Goal: Navigation & Orientation: Find specific page/section

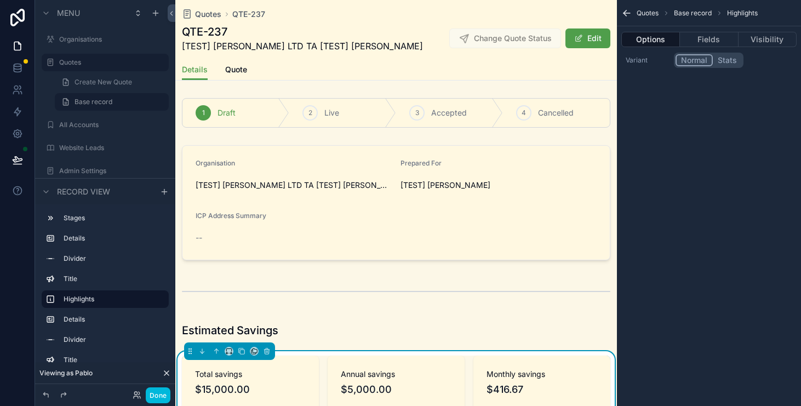
click at [582, 43] on span "scrollable content" at bounding box center [578, 38] width 9 height 9
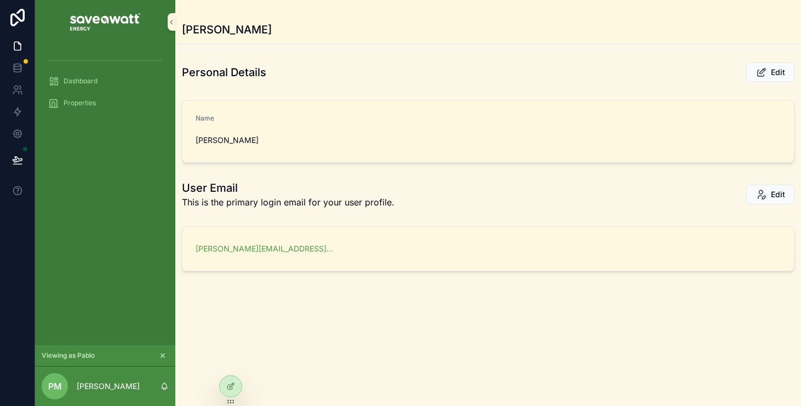
click at [0, 0] on icon at bounding box center [0, 0] width 0 height 0
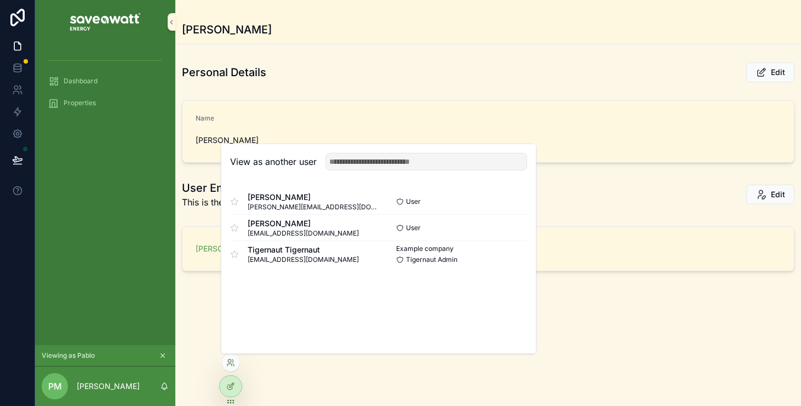
click at [0, 0] on button "Select" at bounding box center [0, 0] width 0 height 0
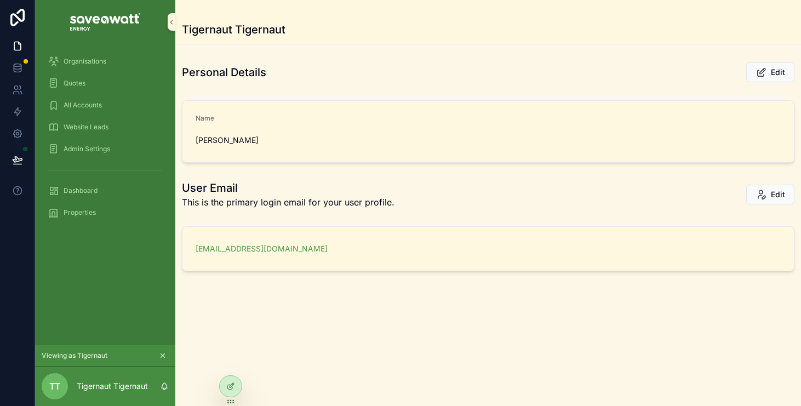
click at [86, 59] on span "Organisations" at bounding box center [85, 61] width 43 height 9
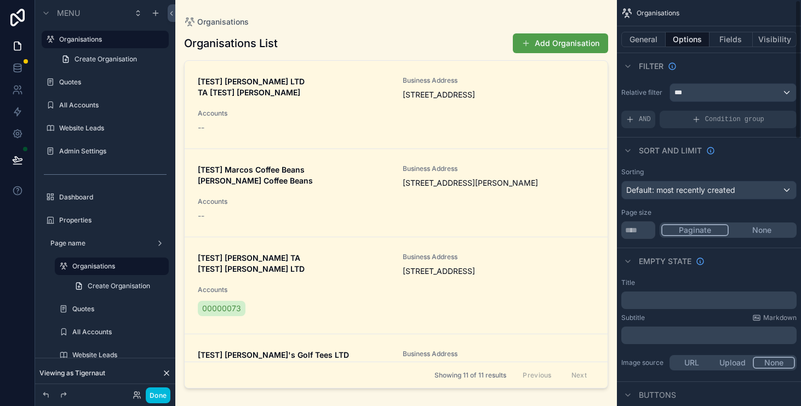
click at [727, 38] on button "Fields" at bounding box center [732, 39] width 44 height 15
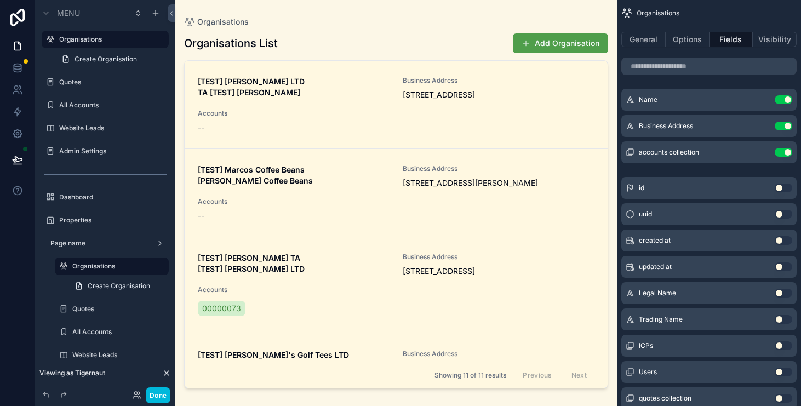
click at [694, 36] on button "Options" at bounding box center [688, 39] width 44 height 15
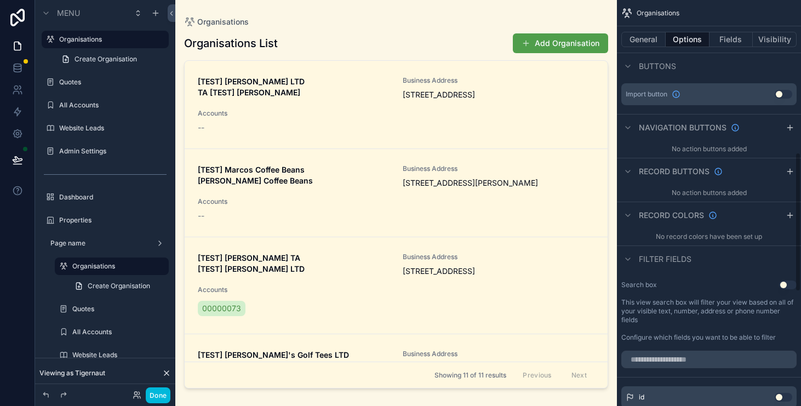
scroll to position [449, 0]
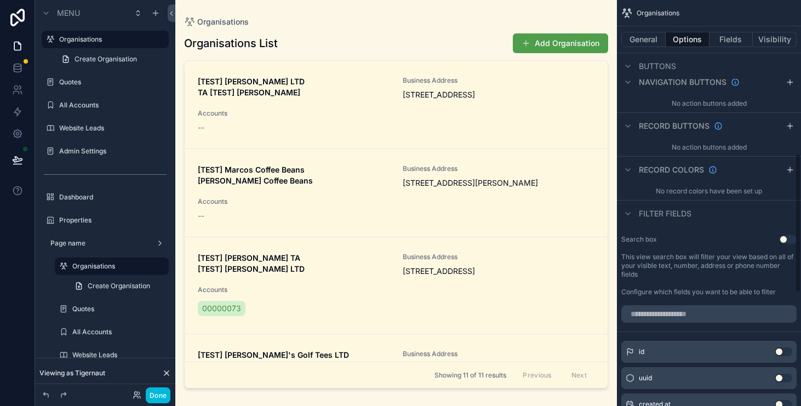
click at [782, 237] on button "Use setting" at bounding box center [788, 239] width 18 height 9
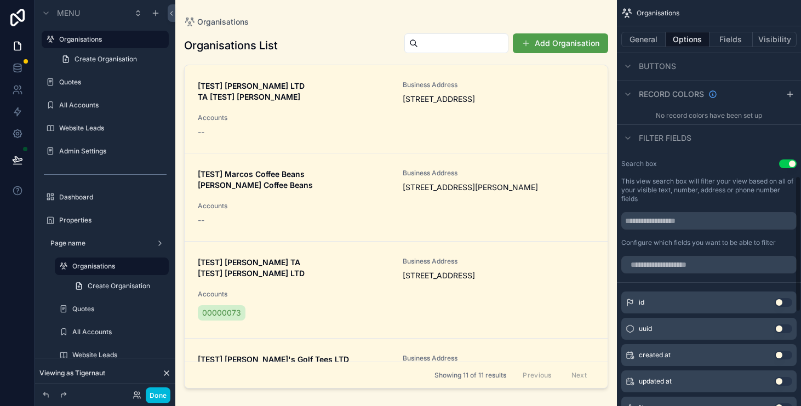
scroll to position [525, 0]
click at [458, 43] on div "scrollable content" at bounding box center [396, 196] width 442 height 393
click at [458, 43] on input "scrollable content" at bounding box center [463, 43] width 90 height 15
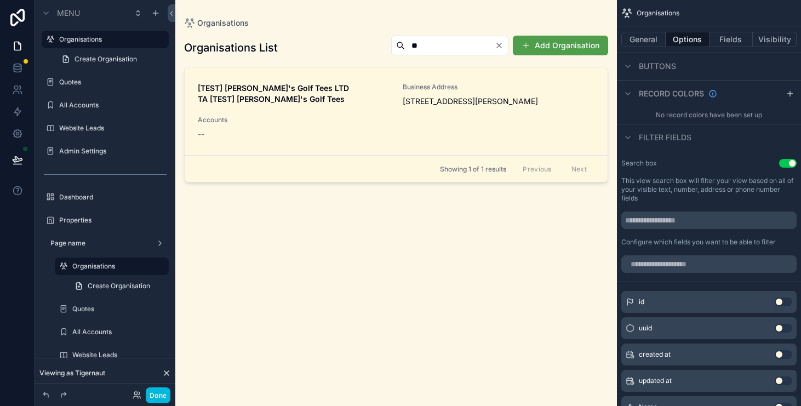
type input "*"
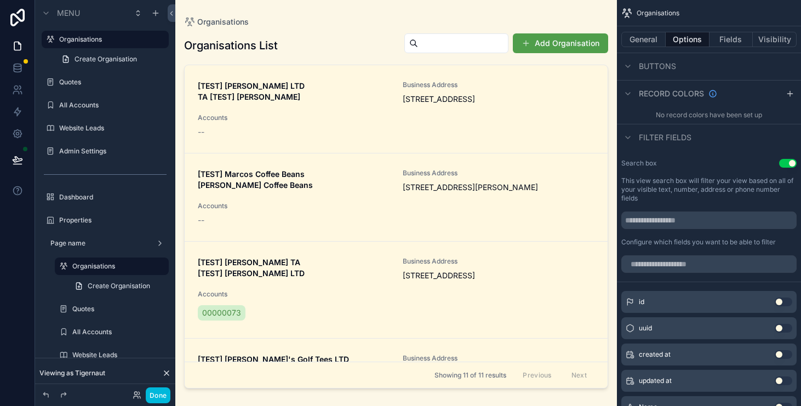
scroll to position [2, 0]
type input "*****"
click at [502, 48] on div "*****" at bounding box center [449, 43] width 117 height 20
click at [499, 45] on icon "Clear" at bounding box center [499, 43] width 9 height 9
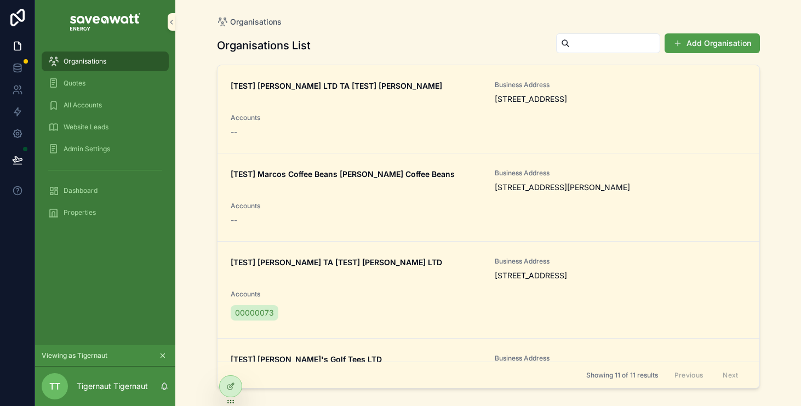
click at [102, 80] on div "Quotes" at bounding box center [105, 84] width 114 height 18
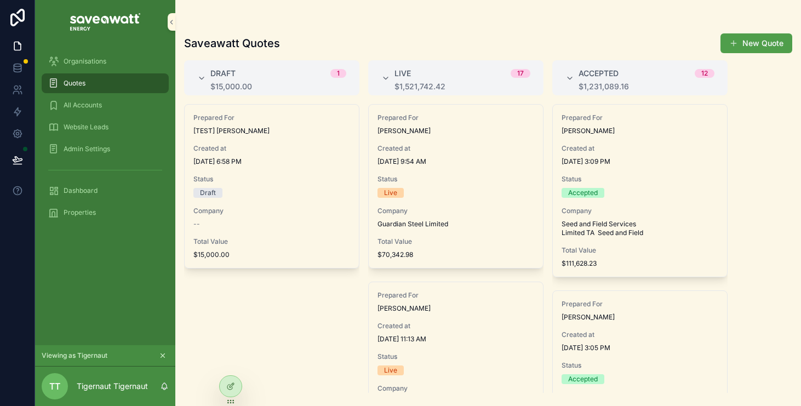
click at [763, 42] on button "New Quote" at bounding box center [757, 43] width 72 height 20
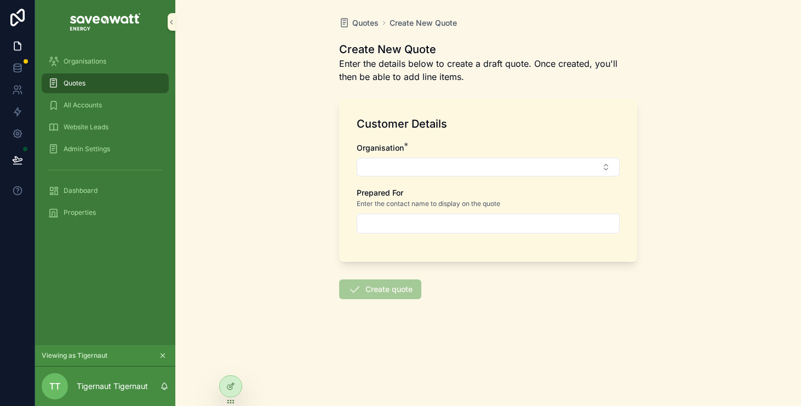
click at [477, 170] on button "Select Button" at bounding box center [488, 167] width 263 height 19
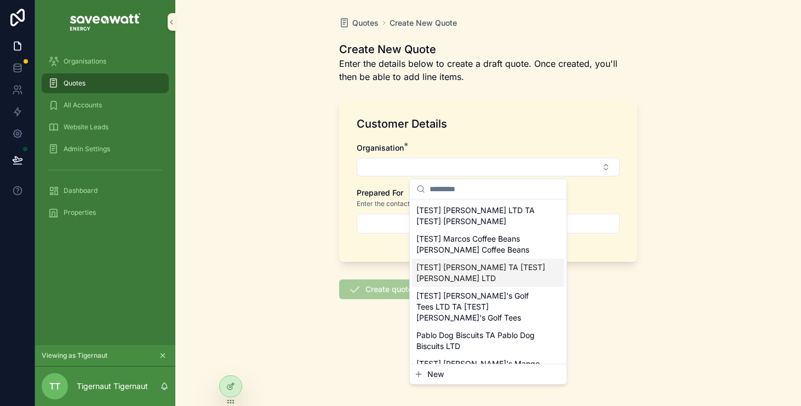
click at [284, 230] on div "Quotes Create New Quote Create New Quote Enter the details below to create a dr…" at bounding box center [488, 203] width 626 height 406
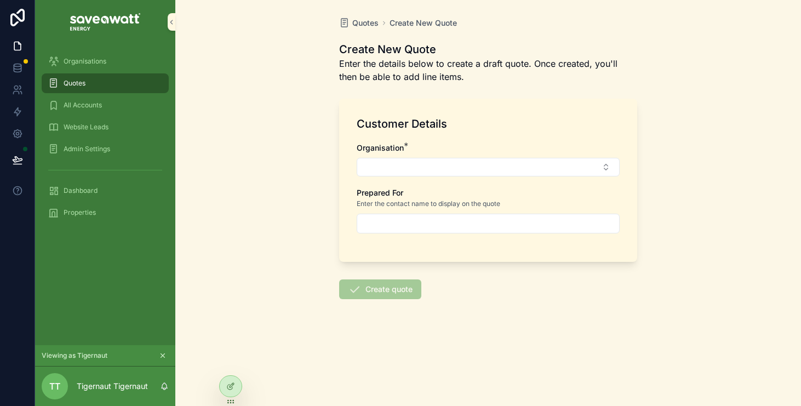
click at [118, 58] on div "Organisations" at bounding box center [105, 62] width 114 height 18
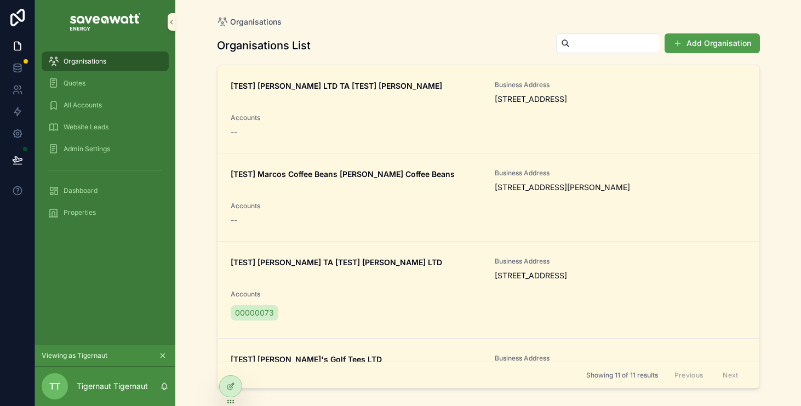
click at [108, 127] on span "Website Leads" at bounding box center [86, 127] width 45 height 9
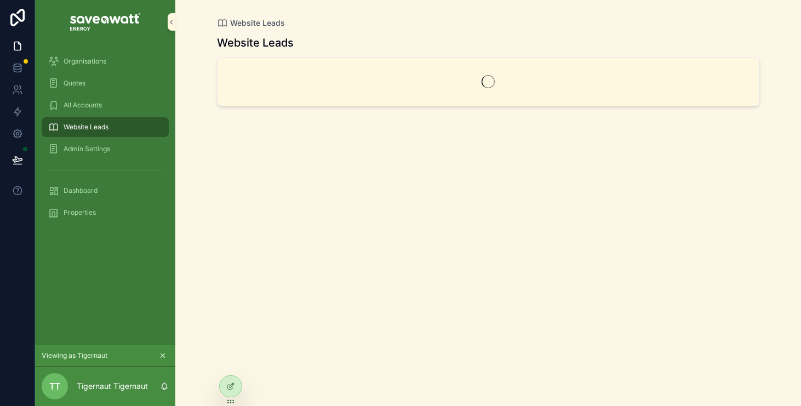
click at [118, 145] on div "Admin Settings" at bounding box center [105, 149] width 114 height 18
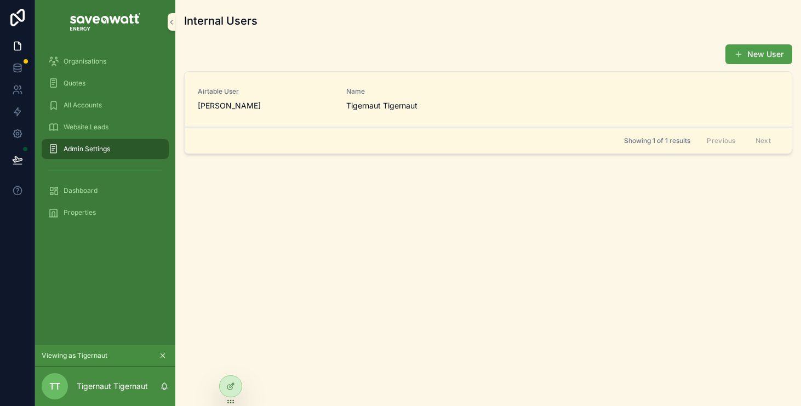
click at [118, 122] on div "Website Leads" at bounding box center [105, 127] width 114 height 18
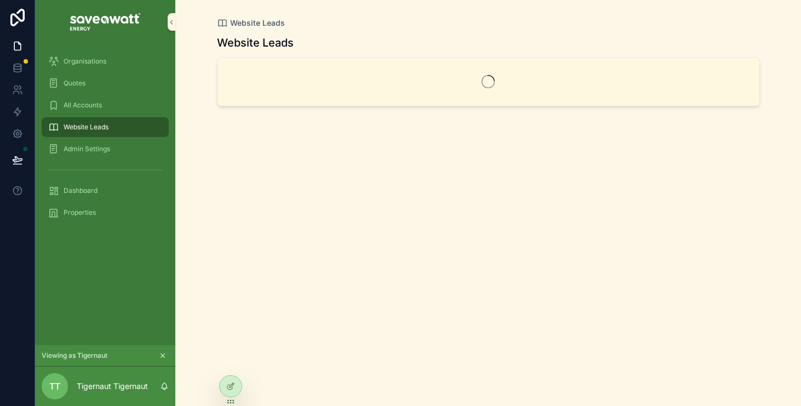
click at [128, 101] on div "All Accounts" at bounding box center [105, 105] width 114 height 18
